Goal: Navigation & Orientation: Find specific page/section

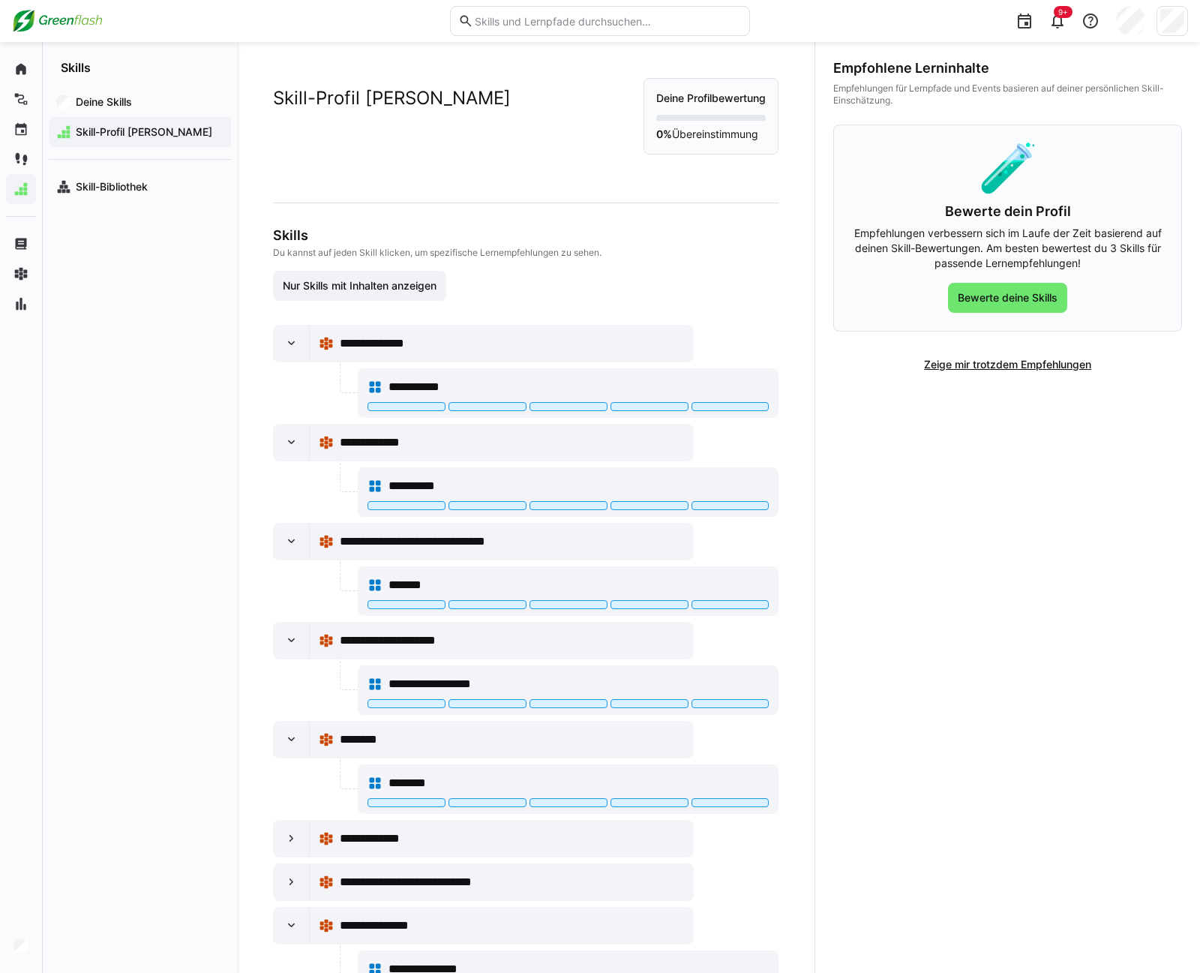
scroll to position [60, 0]
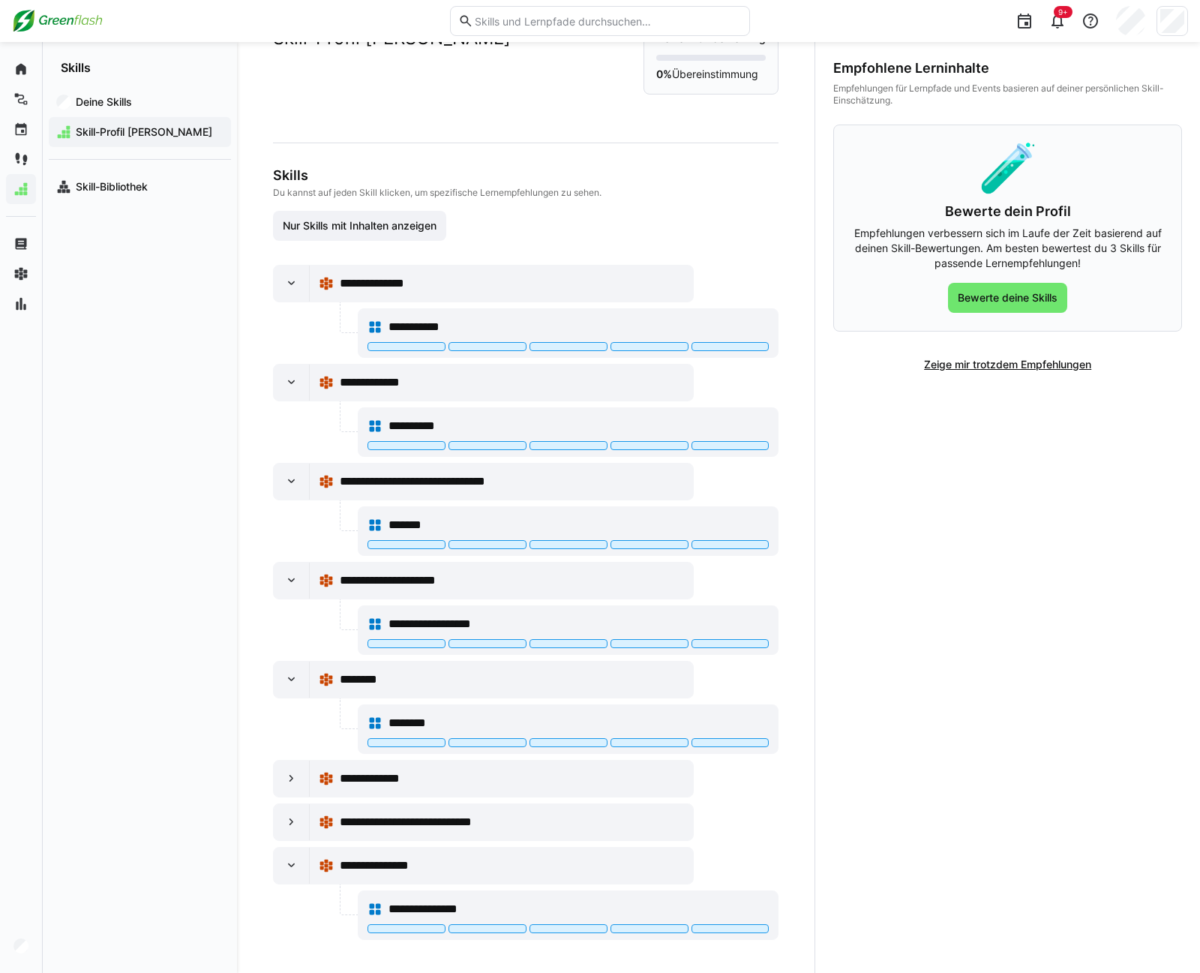
click at [0, 0] on app-navigation-label "Skills" at bounding box center [0, 0] width 0 height 0
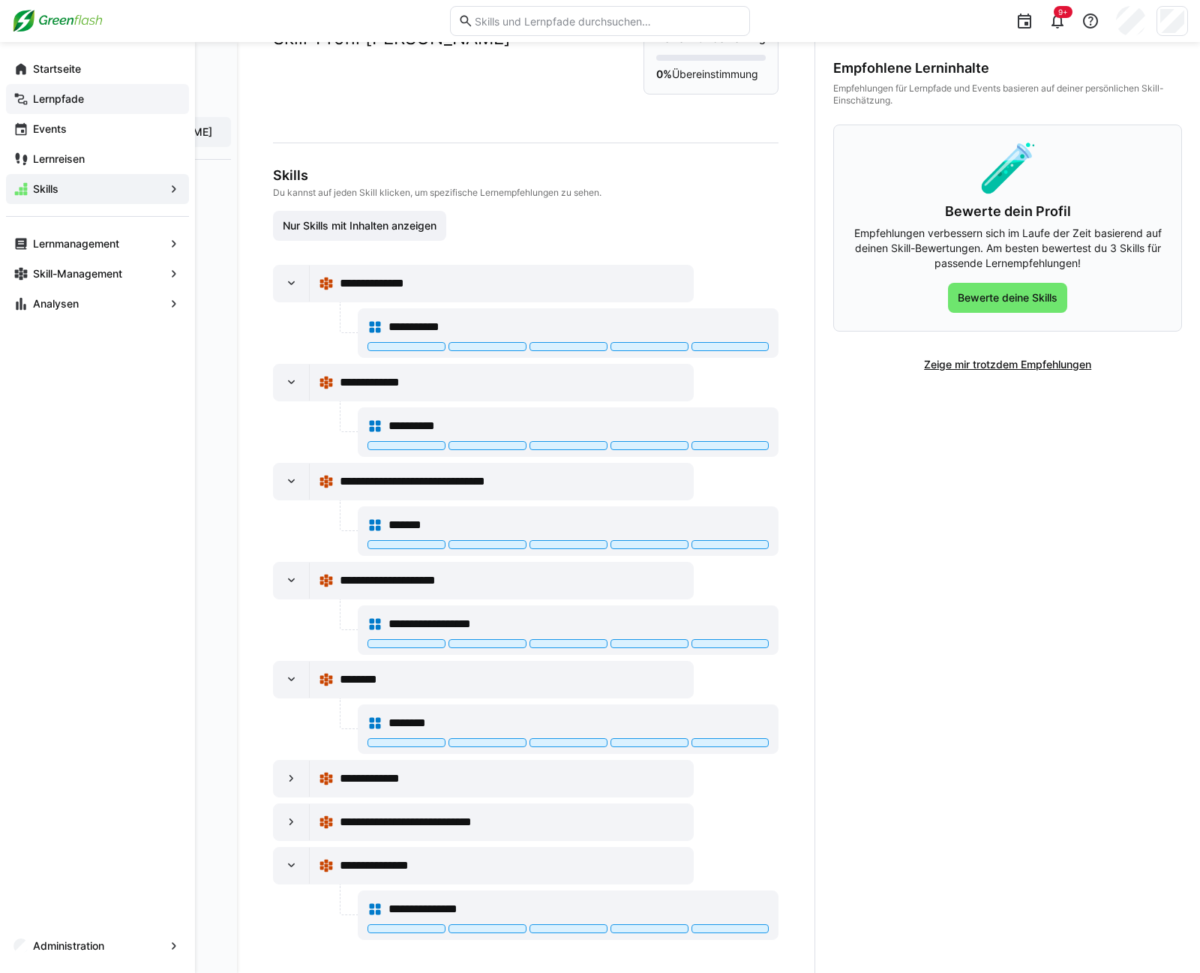
click at [0, 0] on app-navigation-label "Lernpfade" at bounding box center [0, 0] width 0 height 0
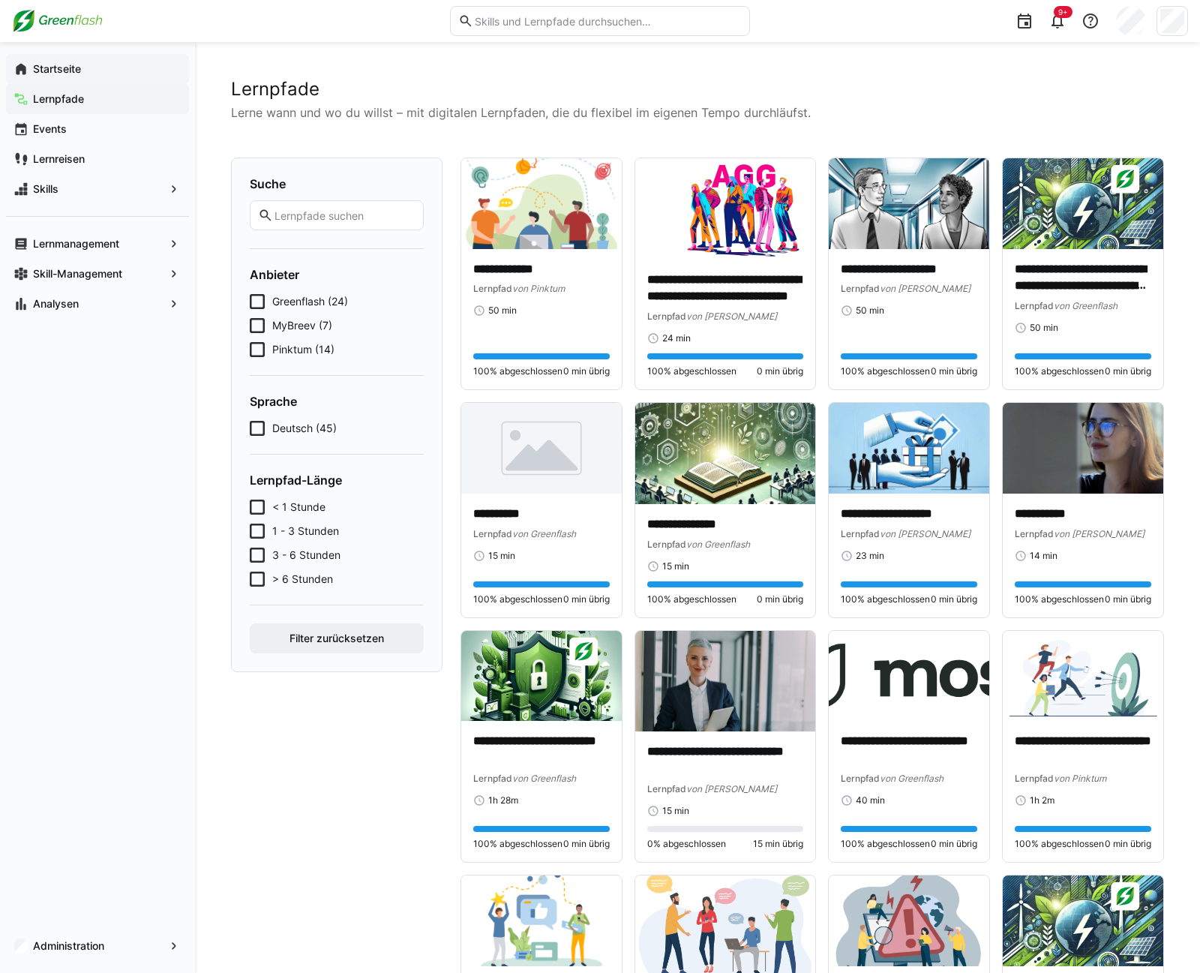
click at [0, 0] on app-navigation-label "Startseite" at bounding box center [0, 0] width 0 height 0
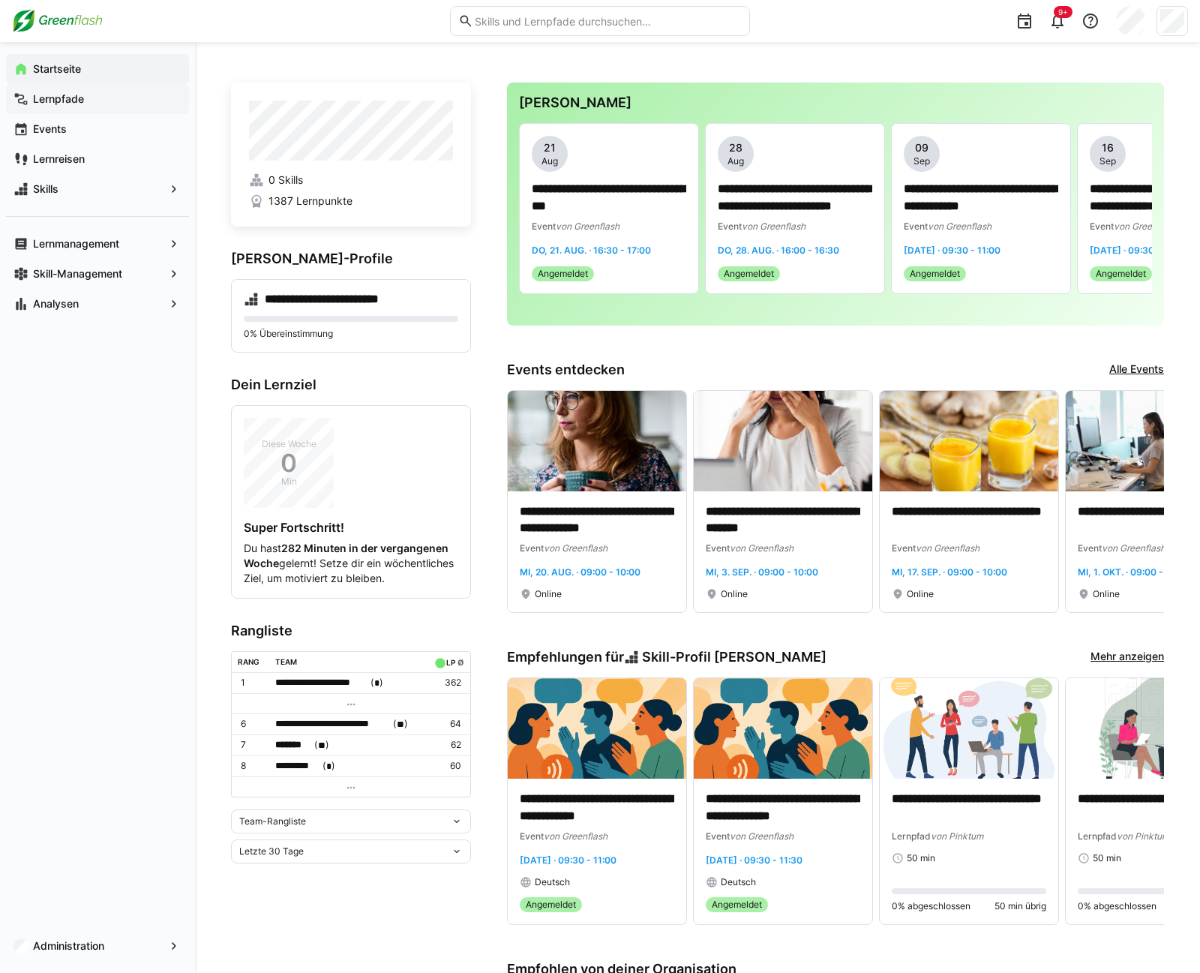
click at [50, 92] on span "Lernpfade" at bounding box center [106, 99] width 151 height 15
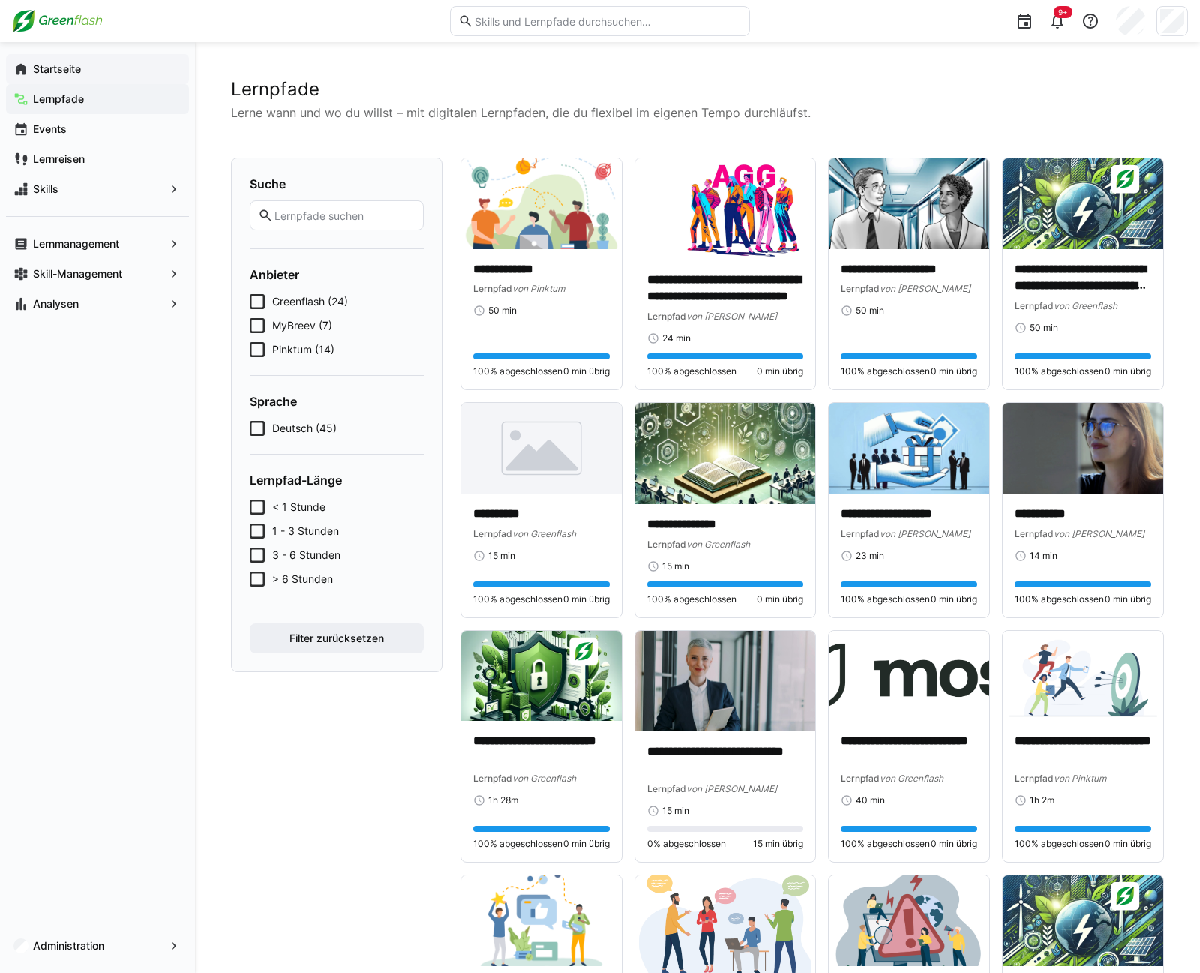
click at [0, 0] on app-navigation-label "Startseite" at bounding box center [0, 0] width 0 height 0
